Goal: Transaction & Acquisition: Subscribe to service/newsletter

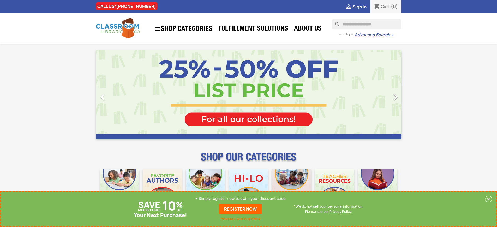
click at [240, 198] on p "+ Simply register now to claim your discount code" at bounding box center [240, 198] width 90 height 5
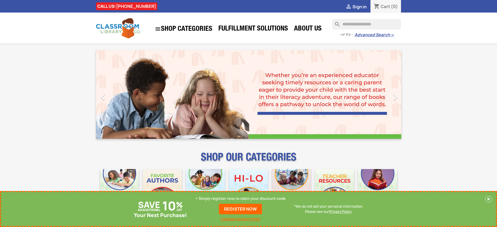
click at [240, 198] on p "+ Simply register now to claim your discount code" at bounding box center [240, 198] width 90 height 5
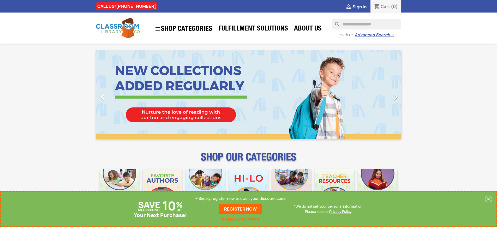
click at [240, 198] on p "+ Simply register now to claim your discount code" at bounding box center [240, 198] width 90 height 5
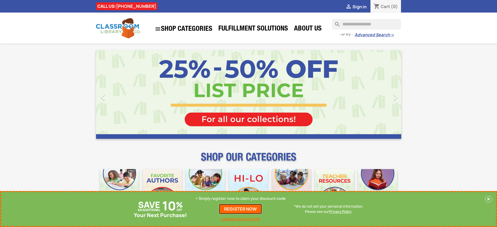
click at [240, 209] on link "REGISTER NOW" at bounding box center [240, 209] width 43 height 10
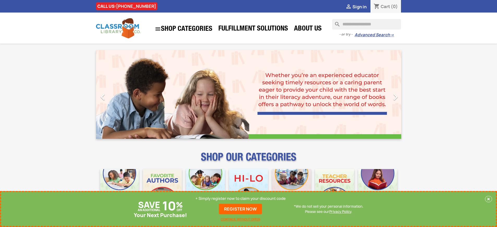
click at [240, 198] on p "+ Simply register now to claim your discount code" at bounding box center [240, 198] width 90 height 5
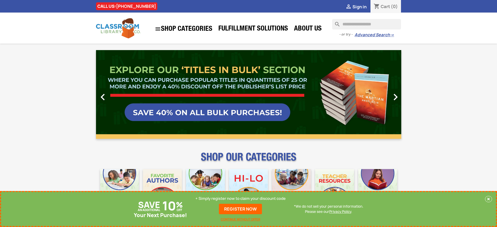
click at [240, 198] on p "+ Simply register now to claim your discount code" at bounding box center [240, 198] width 90 height 5
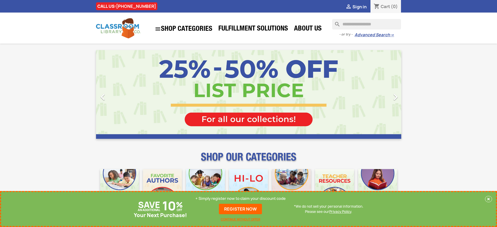
click at [240, 198] on p "+ Simply register now to claim your discount code" at bounding box center [240, 198] width 90 height 5
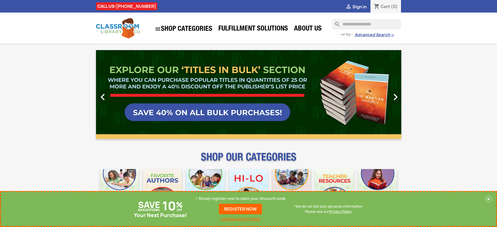
click at [240, 198] on p "+ Simply register now to claim your discount code" at bounding box center [240, 198] width 90 height 5
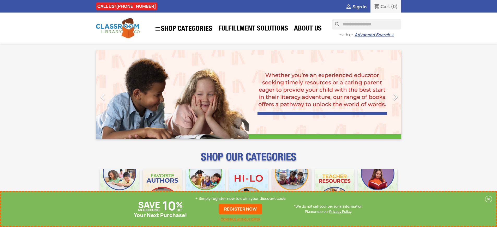
click at [240, 198] on p "+ Simply register now to claim your discount code" at bounding box center [240, 198] width 90 height 5
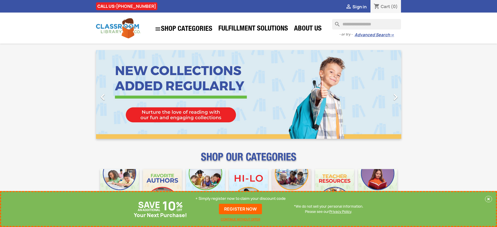
click at [240, 198] on p "+ Simply register now to claim your discount code" at bounding box center [240, 198] width 90 height 5
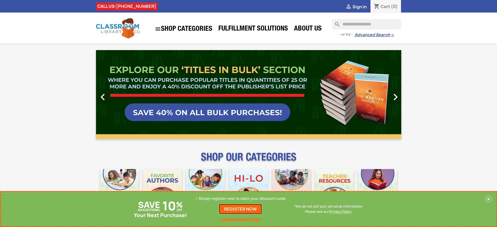
click at [240, 209] on link "REGISTER NOW" at bounding box center [240, 209] width 43 height 10
